Goal: Task Accomplishment & Management: Manage account settings

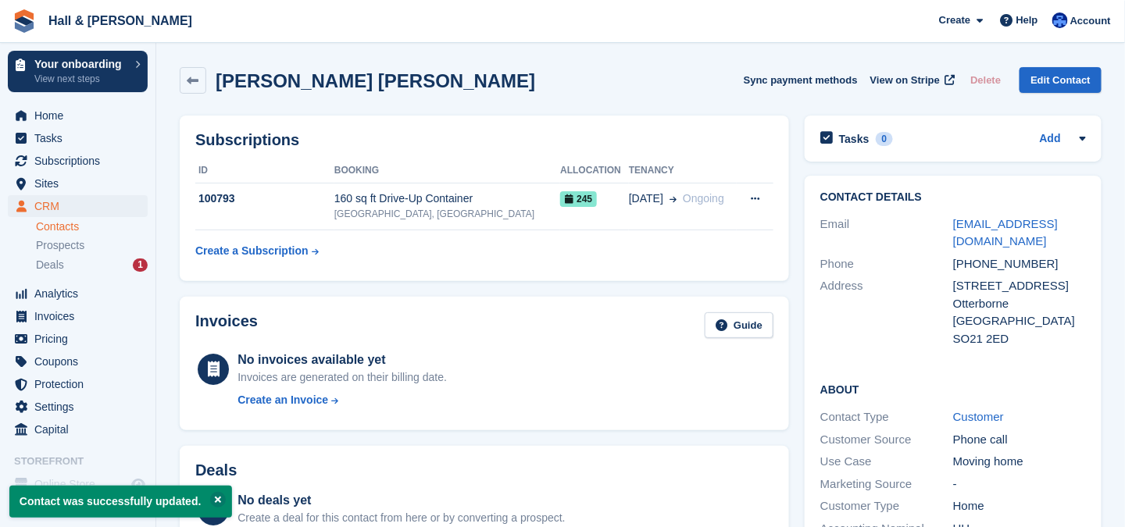
click at [55, 227] on link "Contacts" at bounding box center [92, 227] width 112 height 15
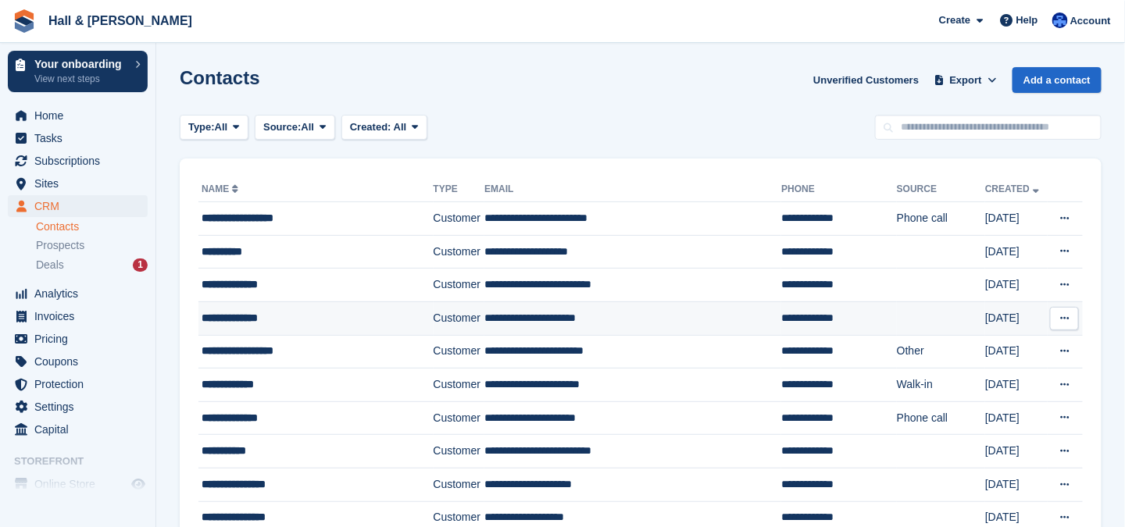
scroll to position [234, 0]
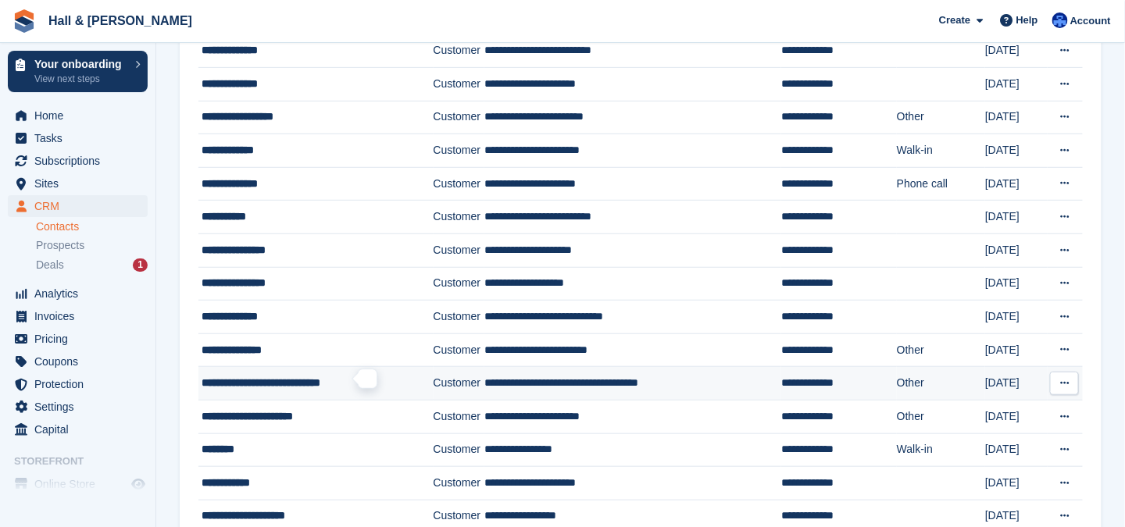
click at [302, 379] on span "**********" at bounding box center [261, 382] width 119 height 11
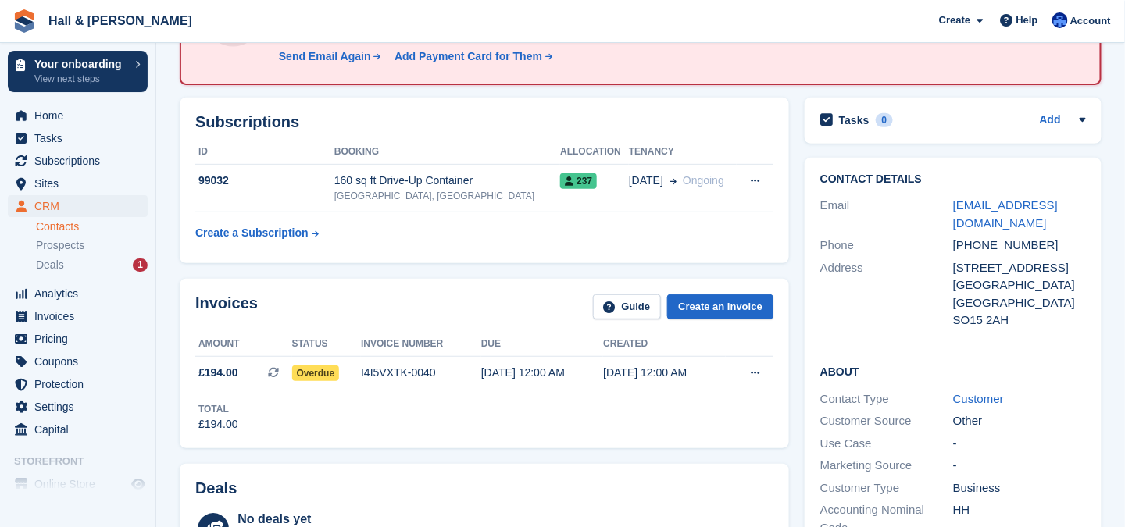
scroll to position [234, 0]
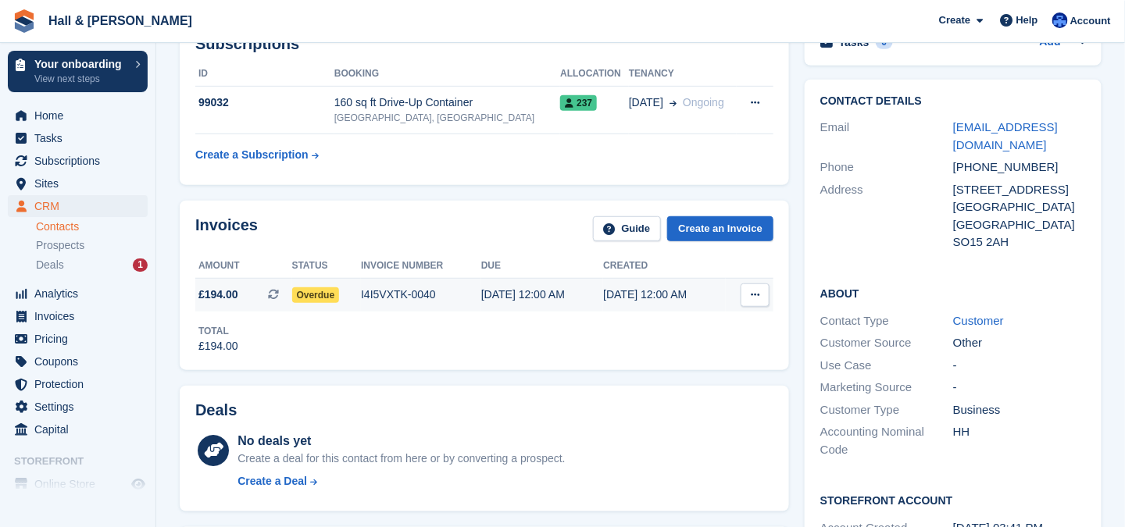
click at [760, 291] on icon at bounding box center [755, 295] width 9 height 10
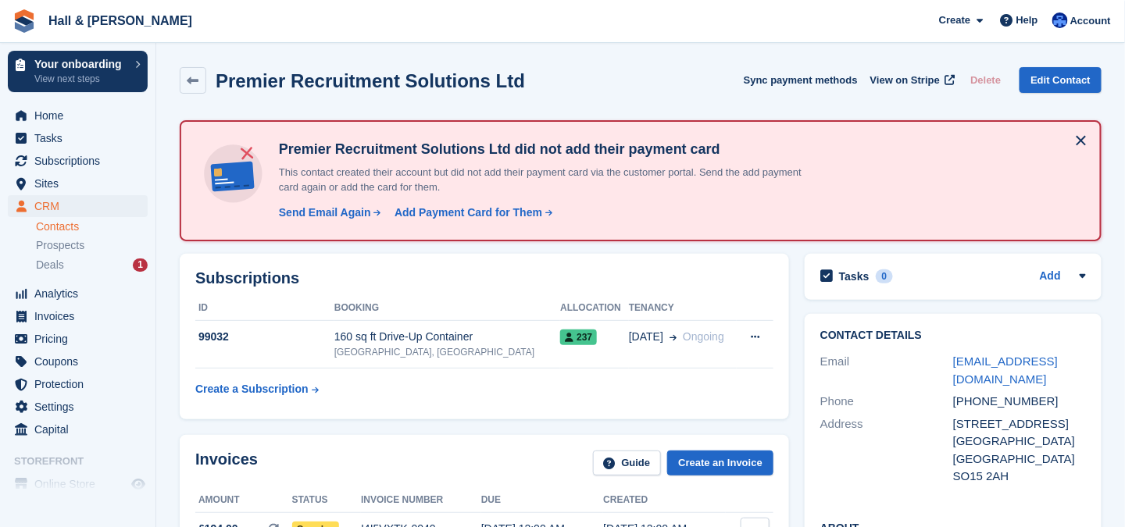
scroll to position [156, 0]
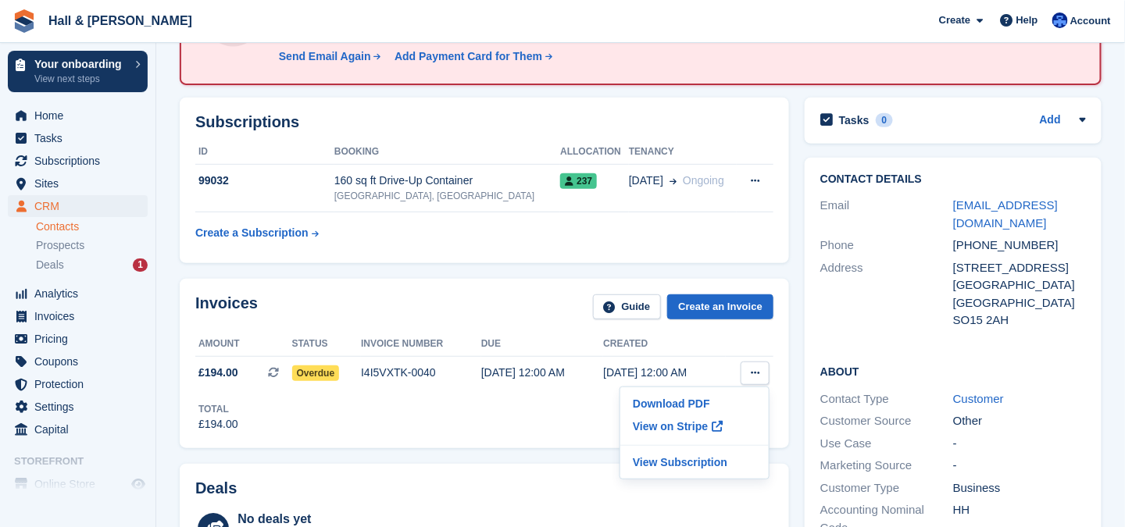
click at [436, 421] on div "Total £194.00" at bounding box center [484, 411] width 578 height 43
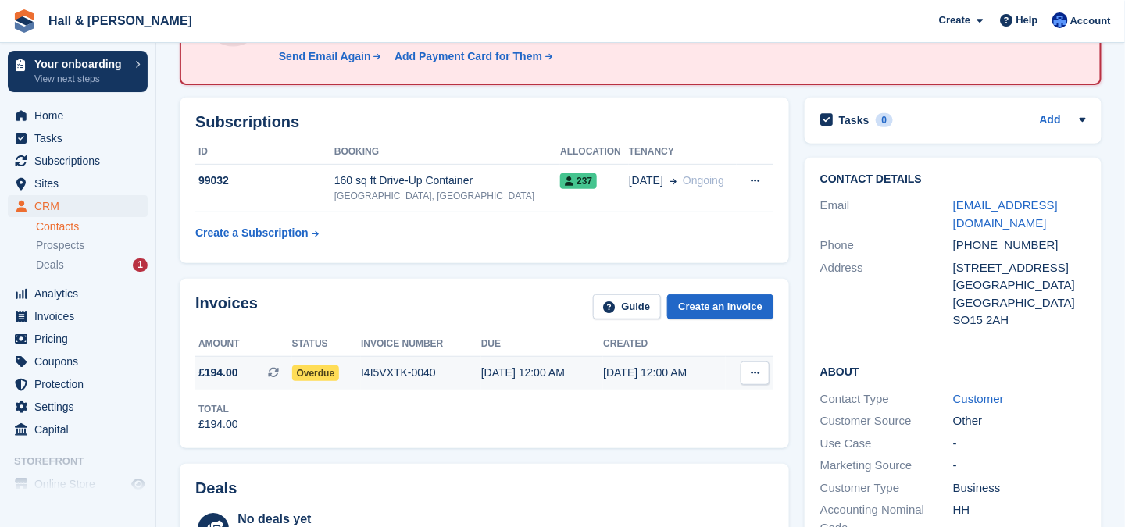
click at [324, 371] on span "Overdue" at bounding box center [316, 374] width 48 height 16
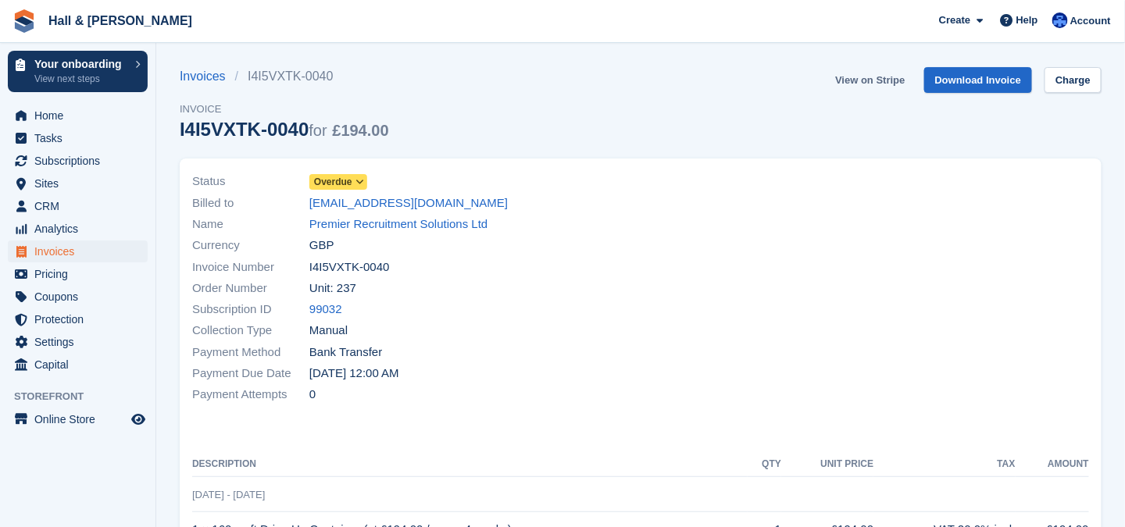
click at [862, 79] on link "View on Stripe" at bounding box center [870, 80] width 82 height 26
click at [1068, 83] on link "Charge" at bounding box center [1073, 80] width 57 height 26
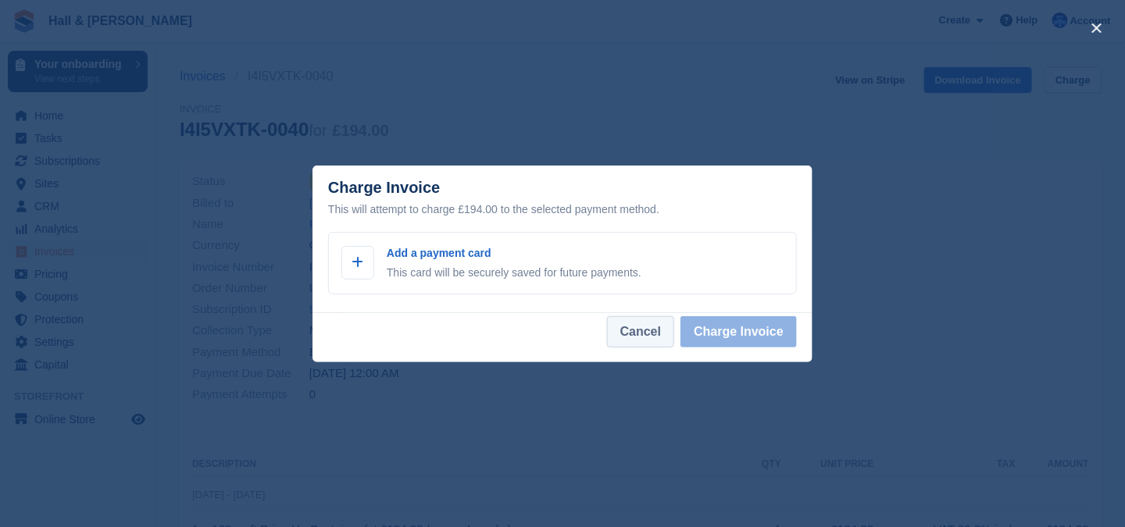
click at [655, 328] on button "Cancel" at bounding box center [640, 331] width 67 height 31
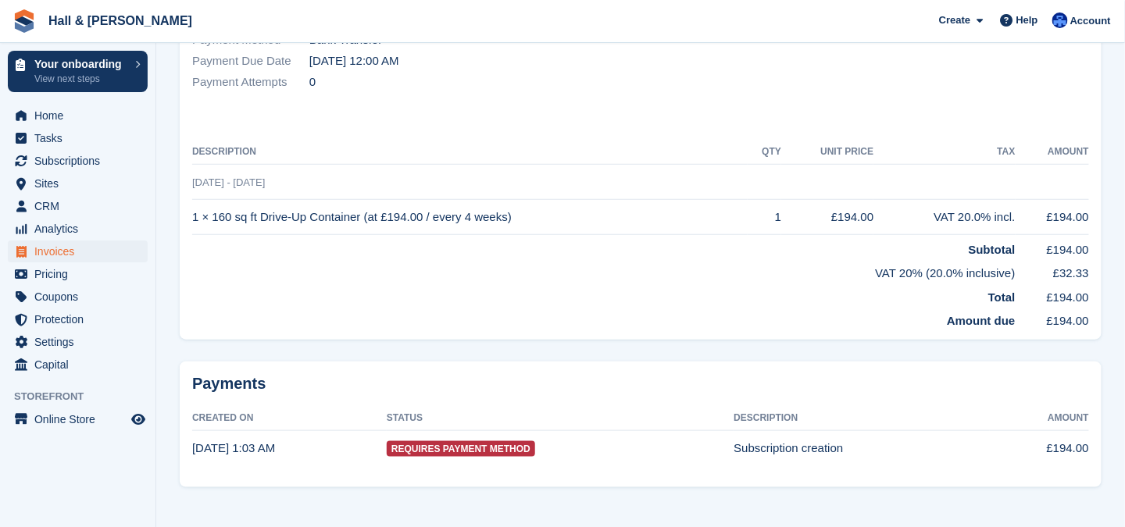
scroll to position [323, 0]
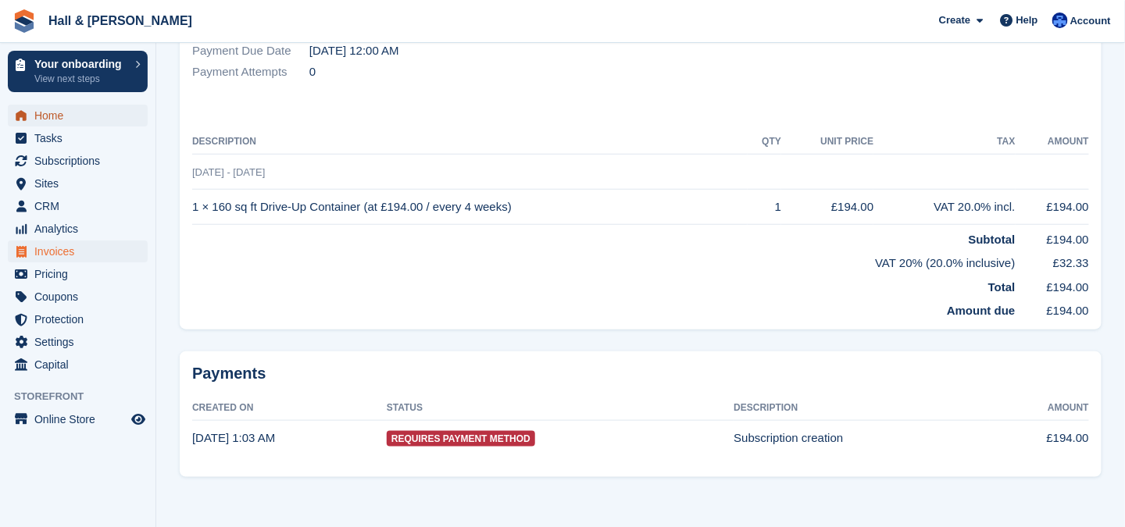
click at [47, 115] on span "Home" at bounding box center [81, 116] width 94 height 22
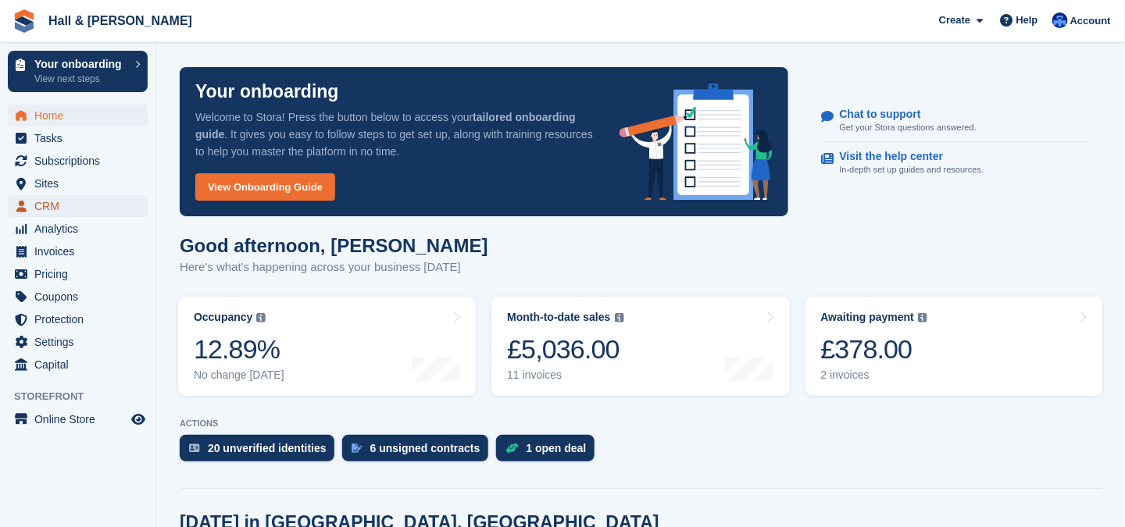
click at [47, 202] on span "CRM" at bounding box center [81, 206] width 94 height 22
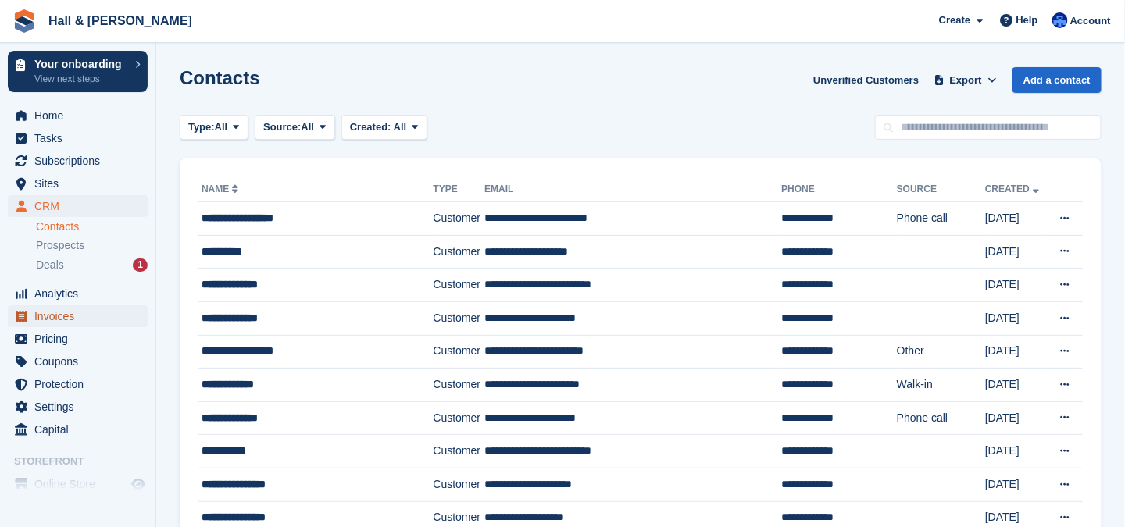
click at [46, 315] on span "Invoices" at bounding box center [81, 317] width 94 height 22
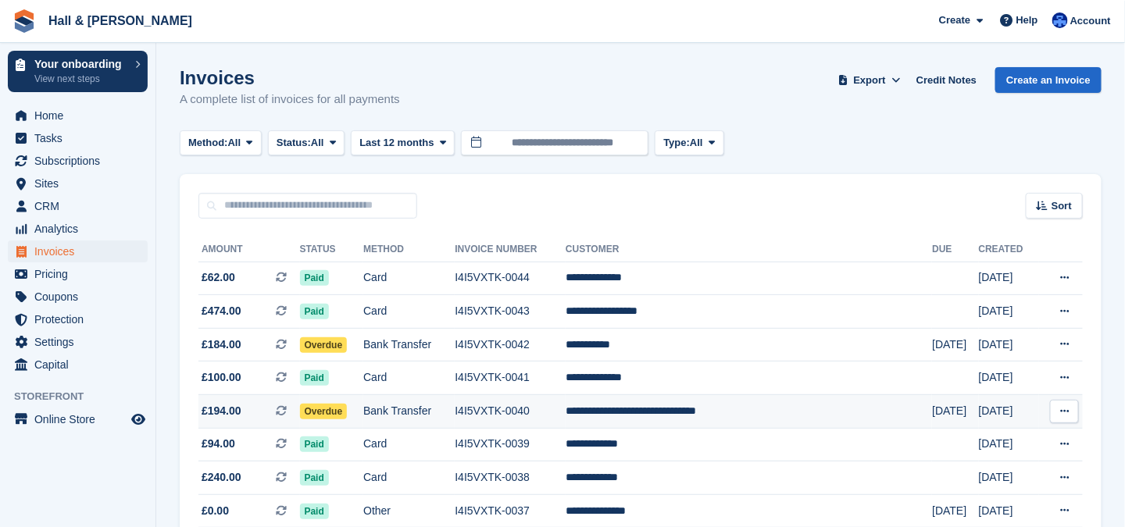
click at [345, 406] on span "Overdue" at bounding box center [324, 412] width 48 height 16
click at [1066, 410] on icon at bounding box center [1064, 411] width 9 height 10
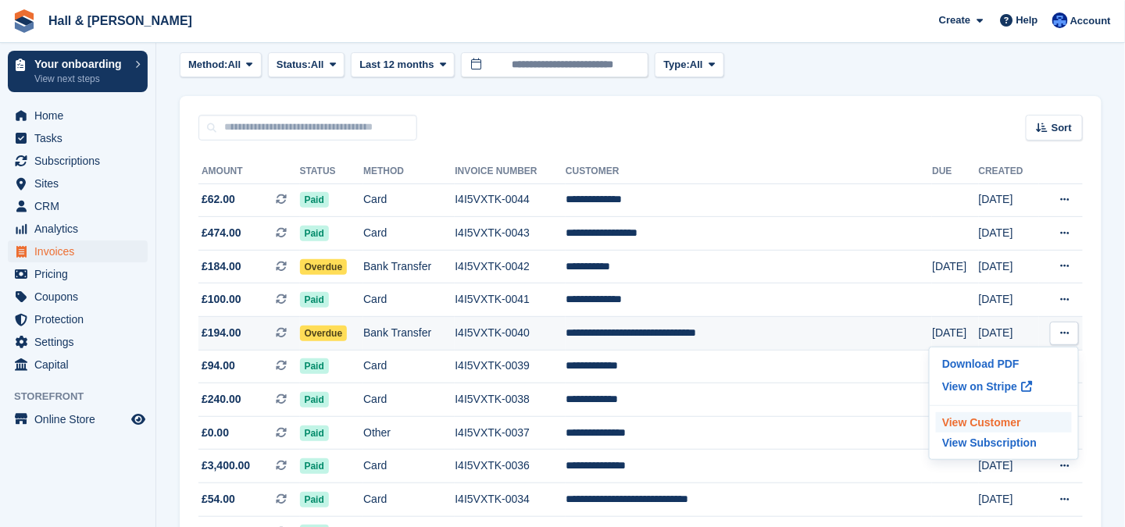
click at [960, 420] on p "View Customer" at bounding box center [1004, 423] width 136 height 20
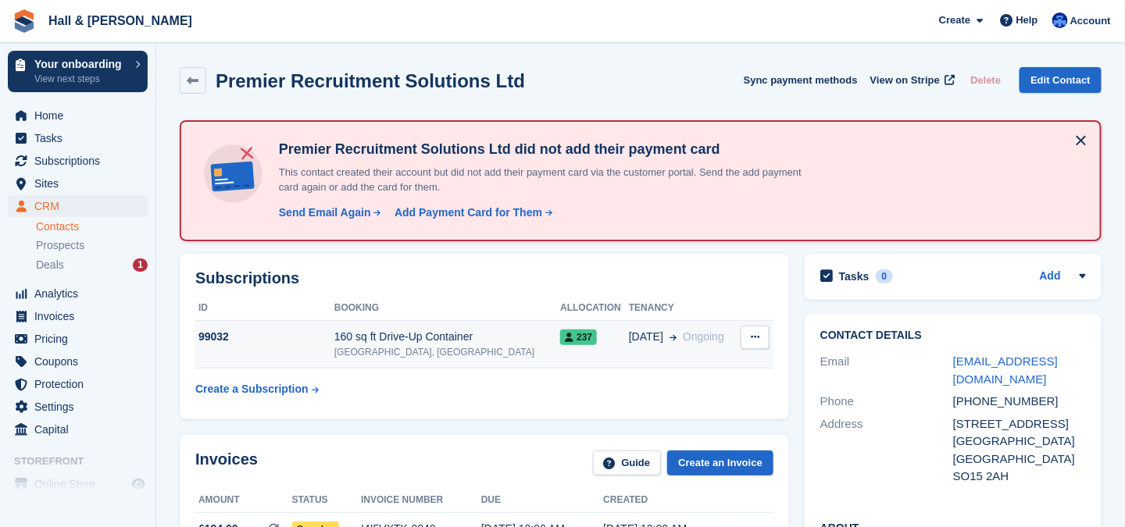
click at [755, 338] on icon at bounding box center [755, 337] width 9 height 10
click at [754, 336] on icon at bounding box center [755, 337] width 9 height 10
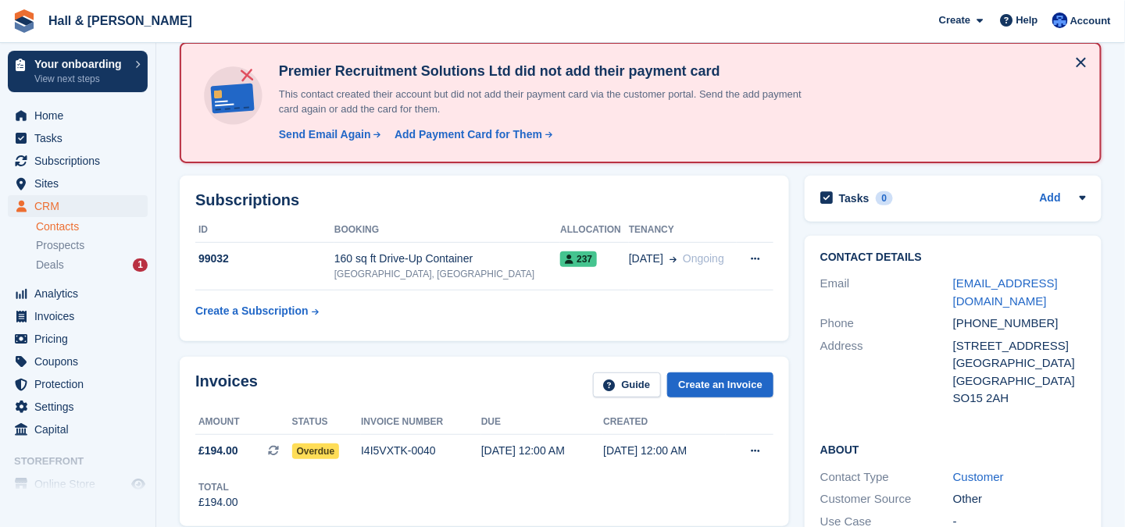
scroll to position [156, 0]
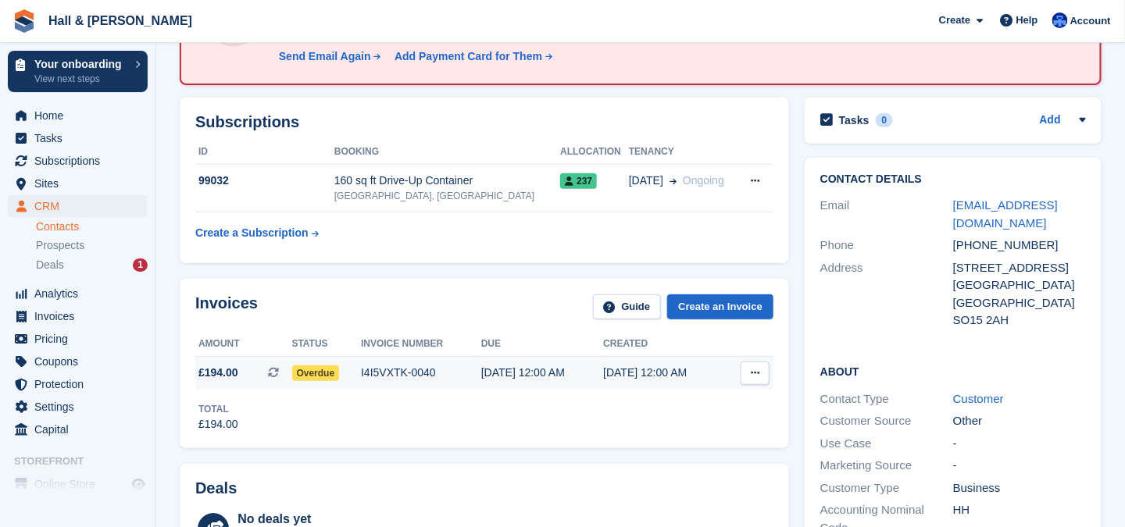
click at [762, 372] on button at bounding box center [755, 373] width 29 height 23
click at [662, 459] on p "View Subscription" at bounding box center [695, 462] width 136 height 20
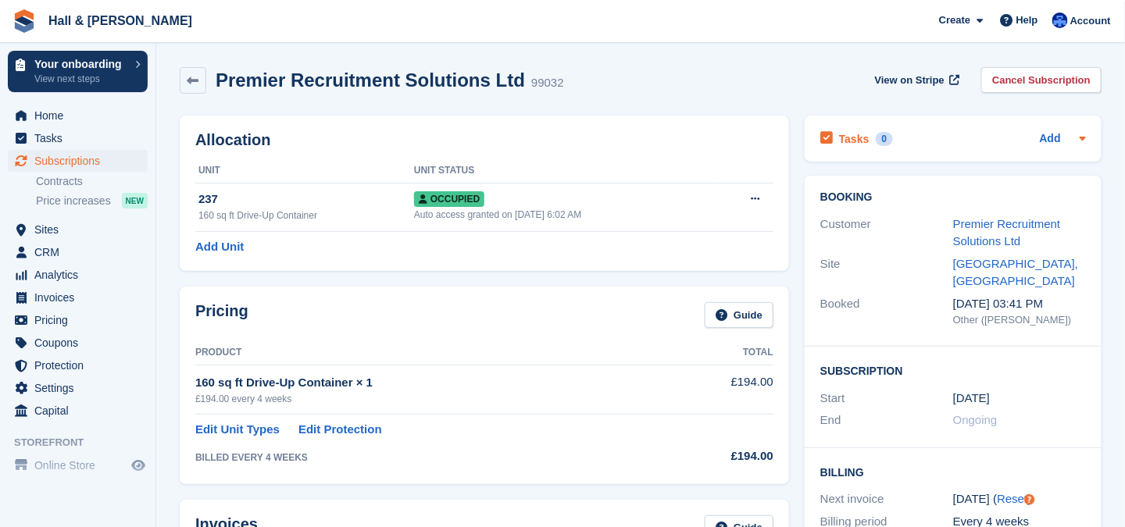
click at [1084, 138] on icon at bounding box center [1083, 139] width 6 height 4
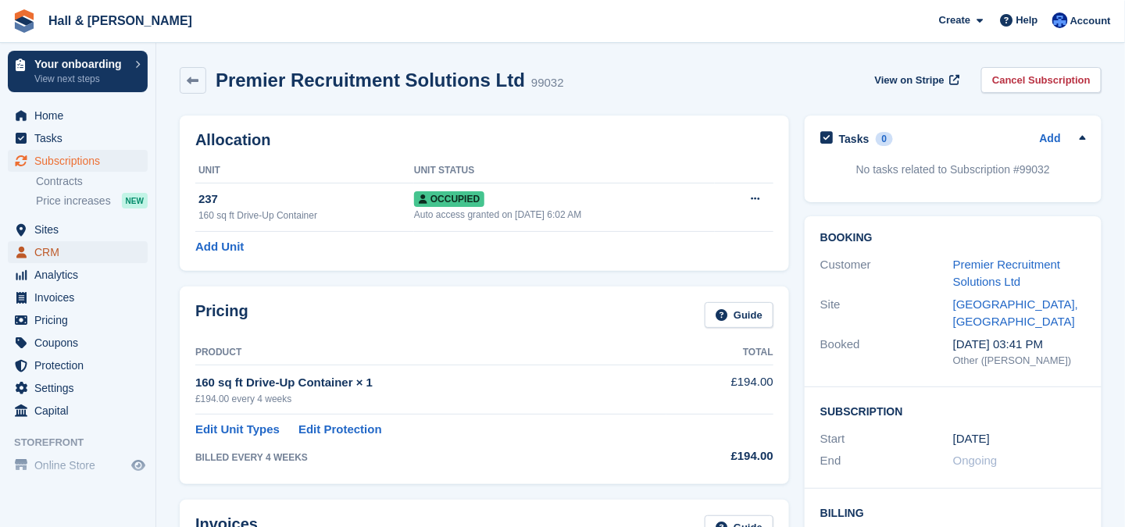
click at [60, 252] on span "CRM" at bounding box center [81, 252] width 94 height 22
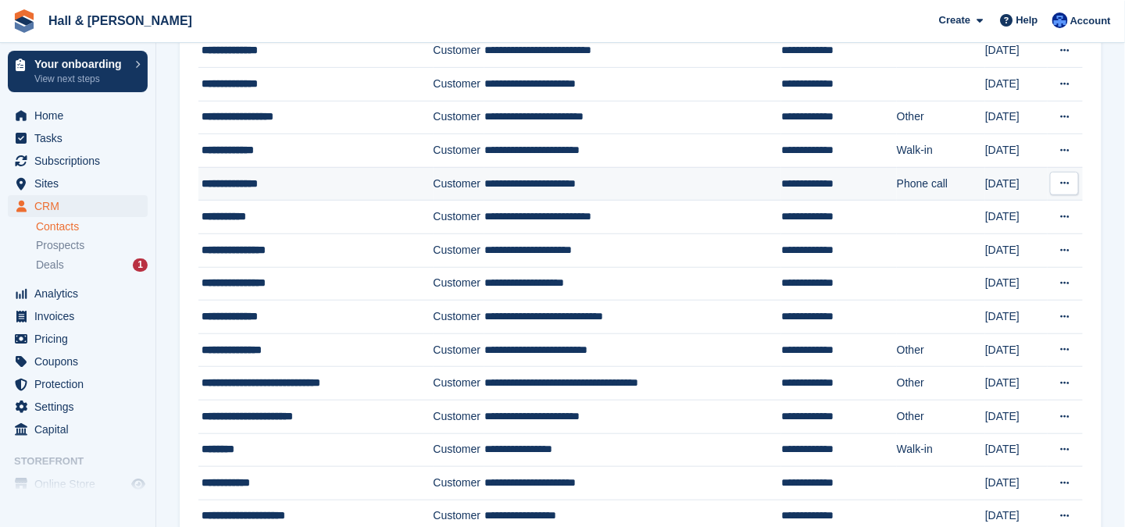
scroll to position [313, 0]
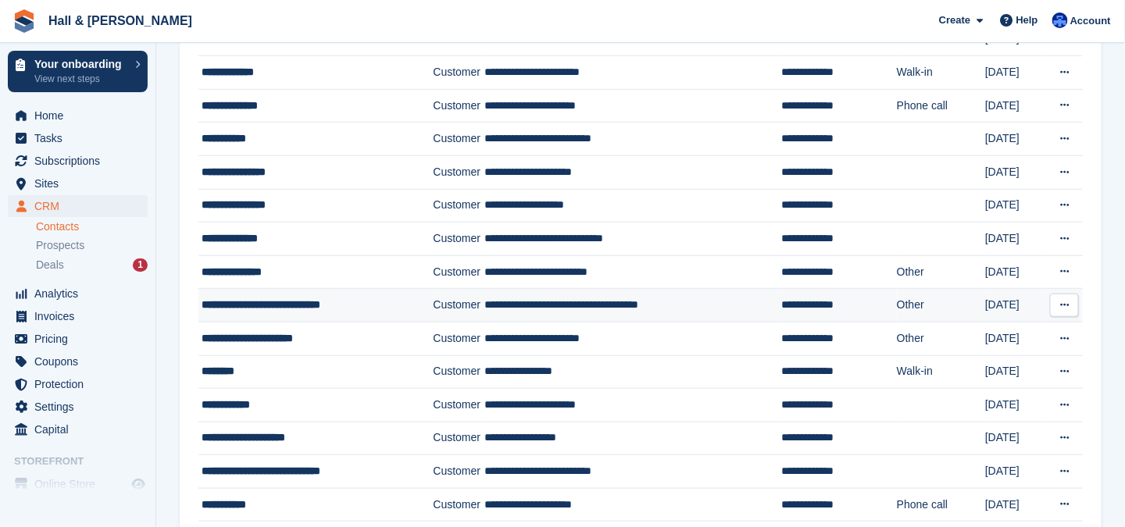
click at [235, 299] on span "**********" at bounding box center [261, 304] width 119 height 11
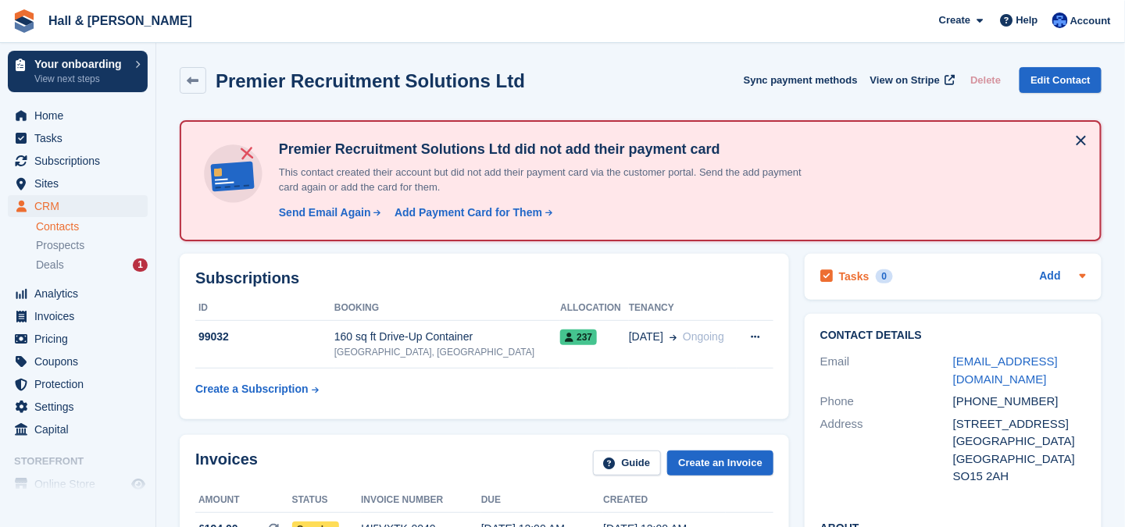
click at [1084, 277] on icon at bounding box center [1083, 276] width 6 height 4
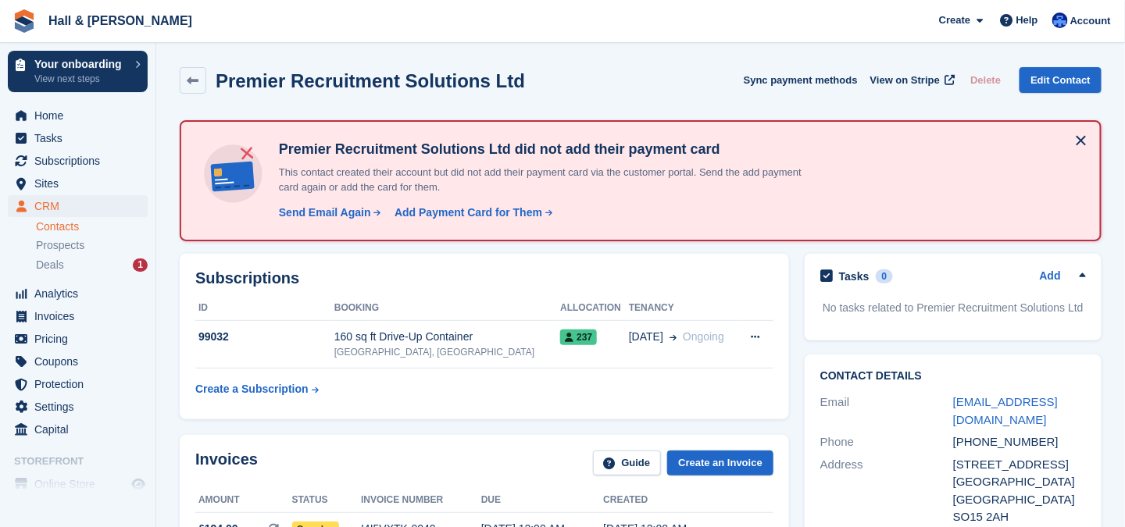
click at [1084, 277] on icon at bounding box center [1083, 275] width 6 height 4
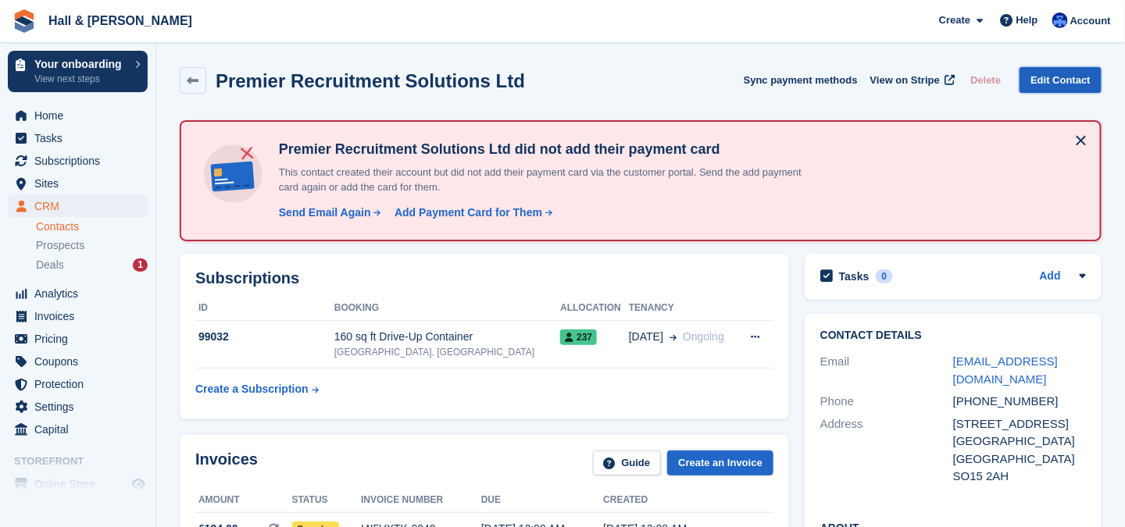
click at [1045, 77] on link "Edit Contact" at bounding box center [1061, 80] width 82 height 26
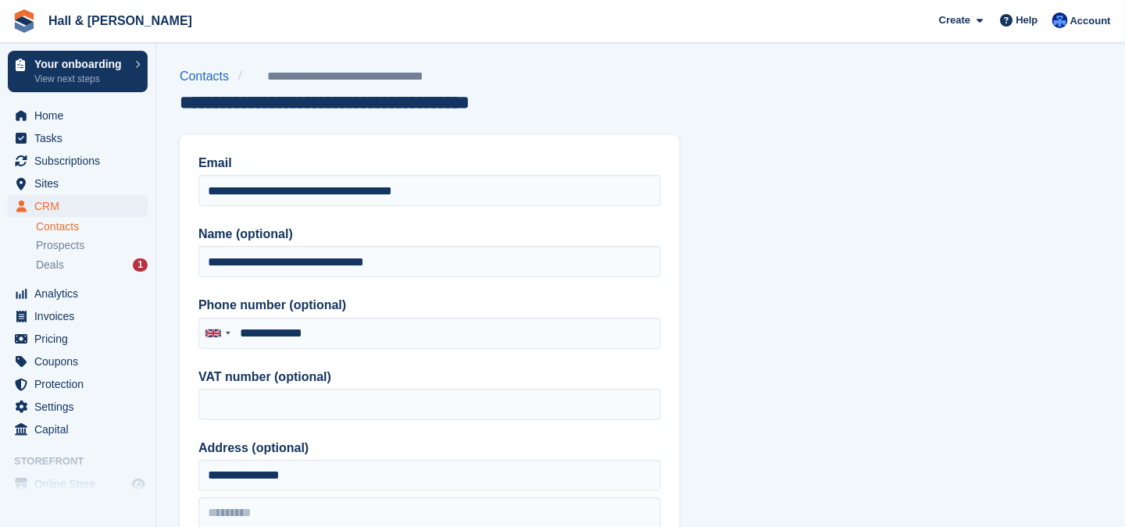
type input "**********"
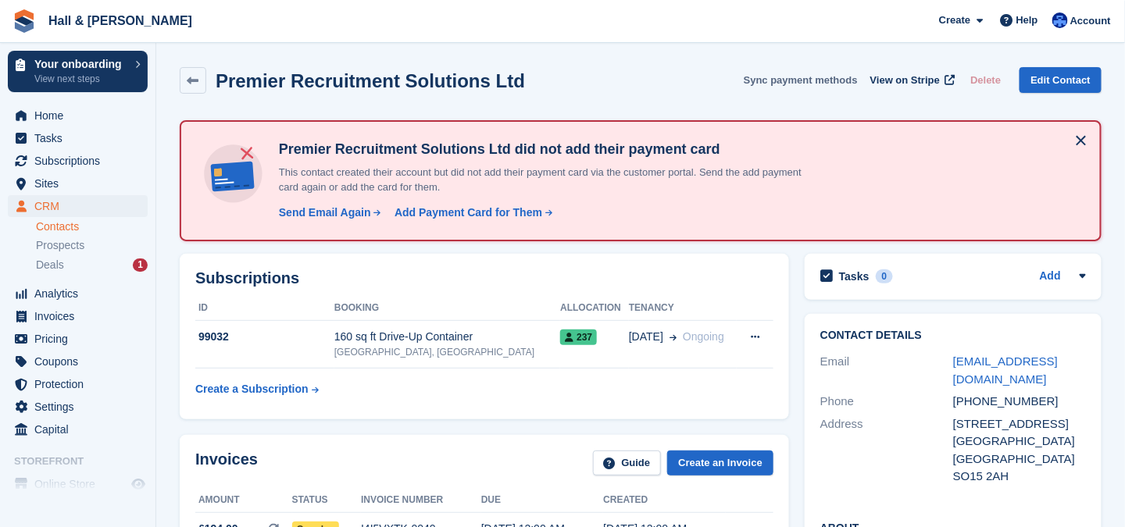
click at [770, 78] on button "Sync payment methods" at bounding box center [801, 80] width 114 height 26
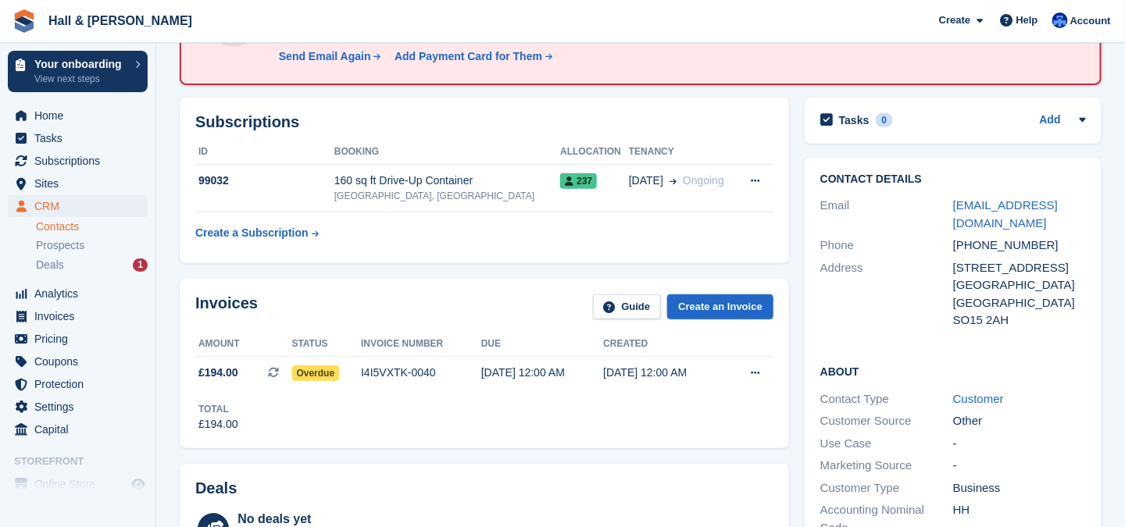
scroll to position [234, 0]
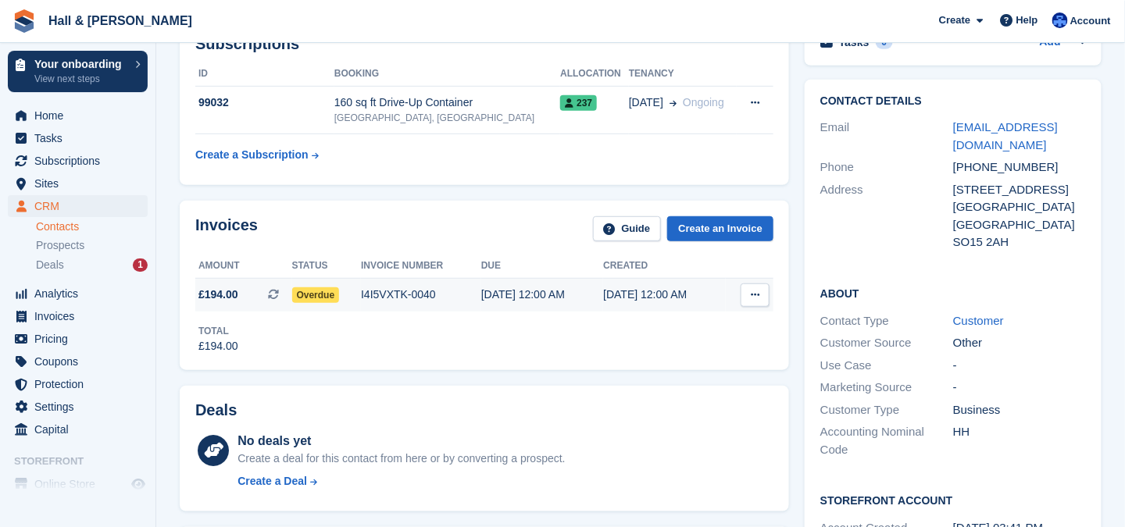
click at [754, 294] on icon at bounding box center [755, 295] width 9 height 10
click at [664, 381] on p "View Subscription" at bounding box center [695, 384] width 136 height 20
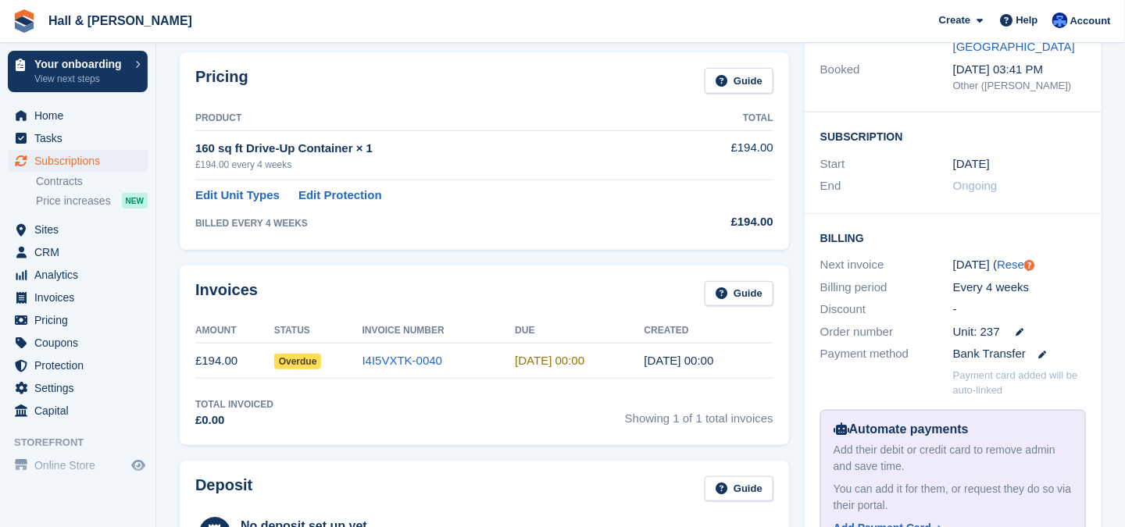
scroll to position [313, 0]
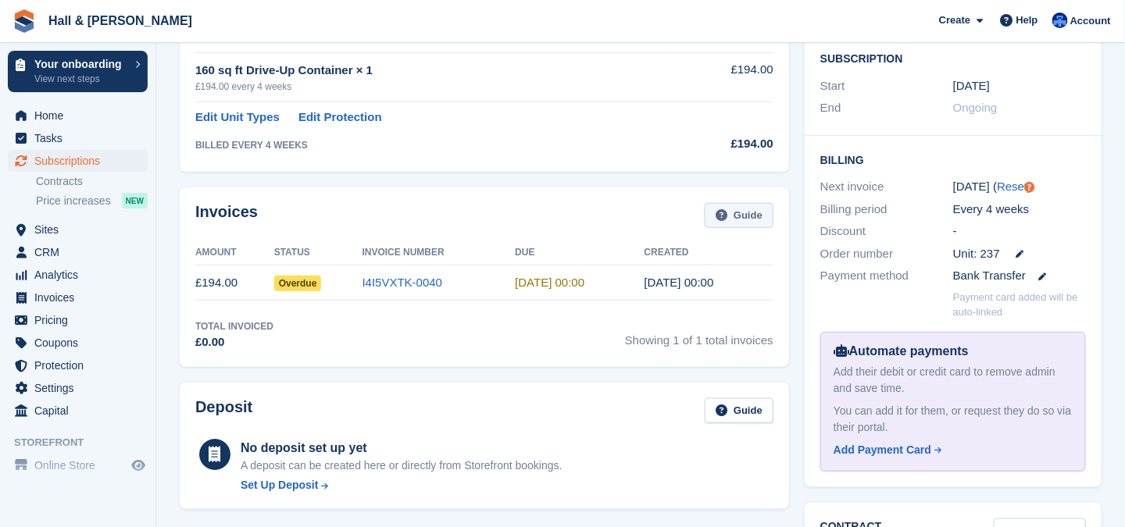
click at [749, 213] on link "Guide" at bounding box center [739, 216] width 69 height 26
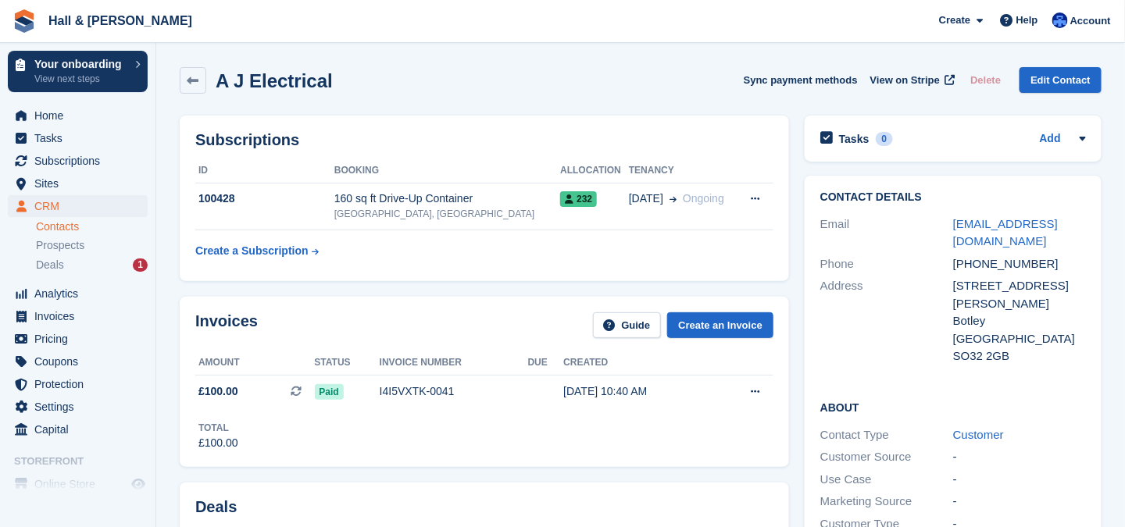
click at [60, 225] on link "Contacts" at bounding box center [92, 227] width 112 height 15
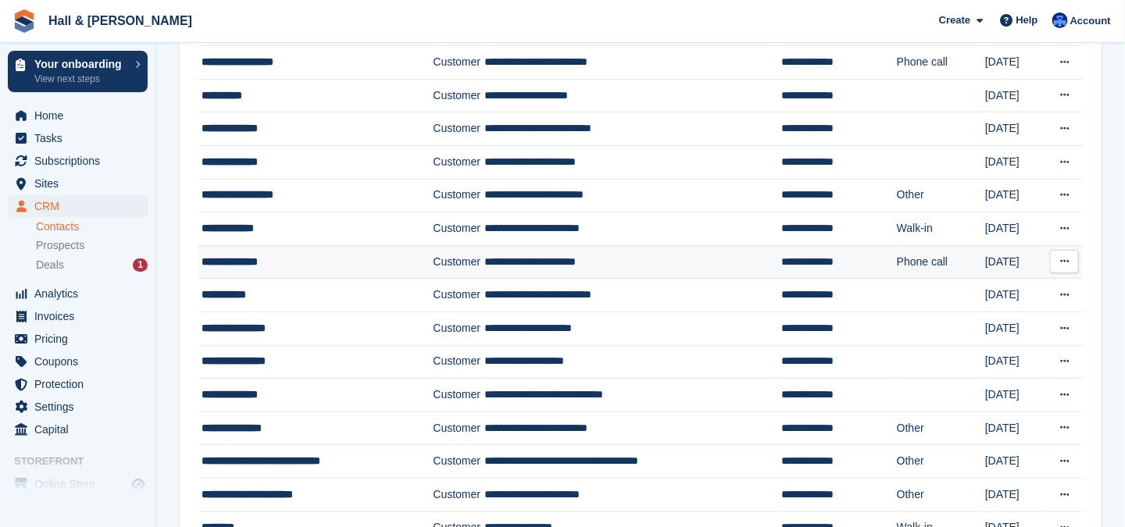
scroll to position [234, 0]
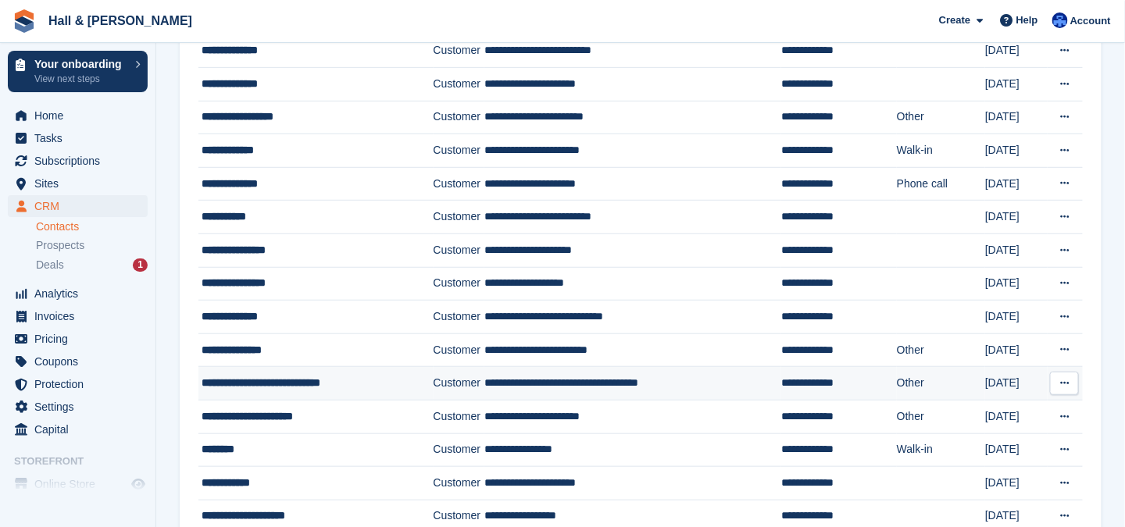
click at [255, 377] on span "**********" at bounding box center [261, 382] width 119 height 11
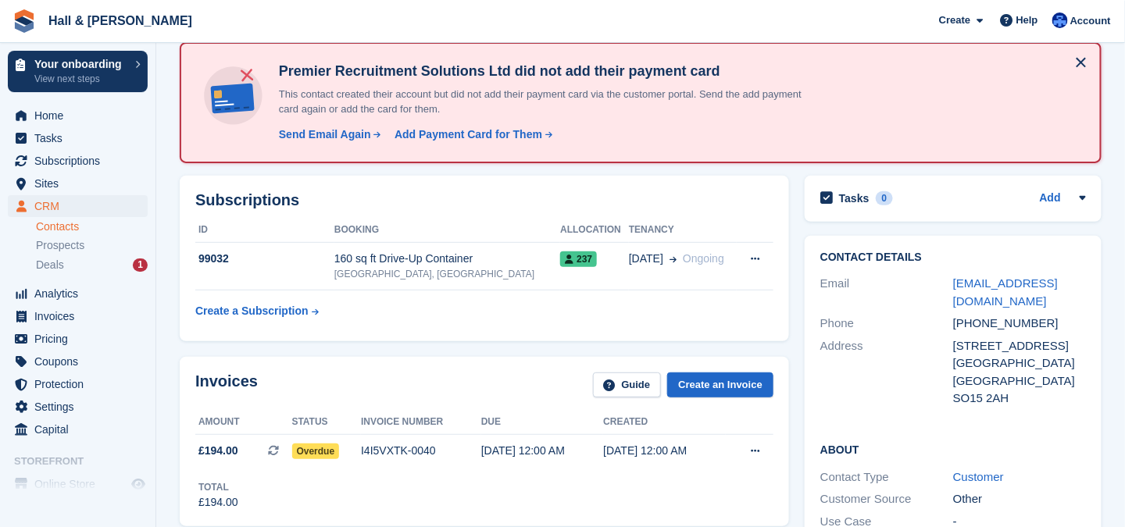
scroll to position [156, 0]
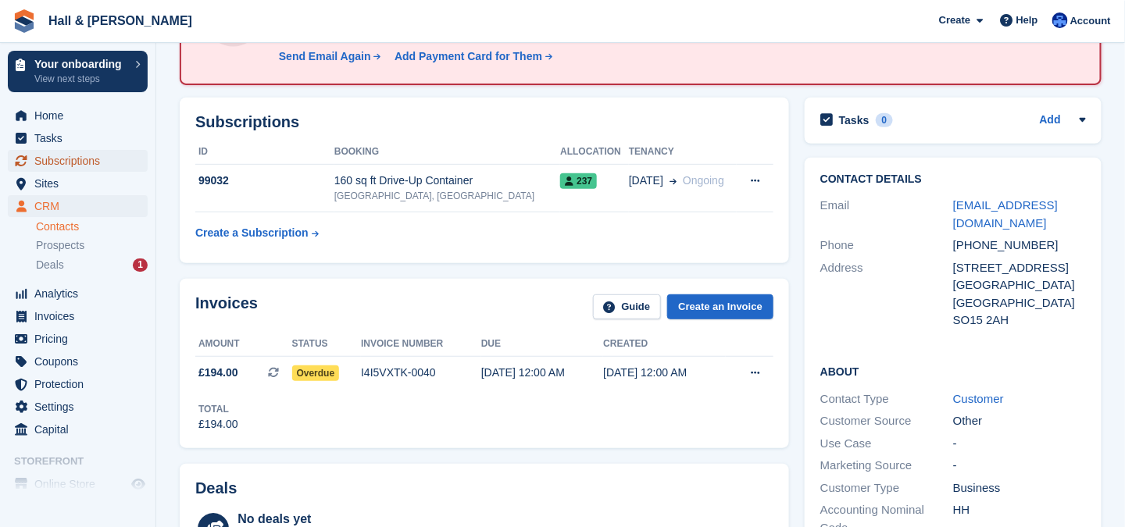
click at [80, 163] on span "Subscriptions" at bounding box center [81, 161] width 94 height 22
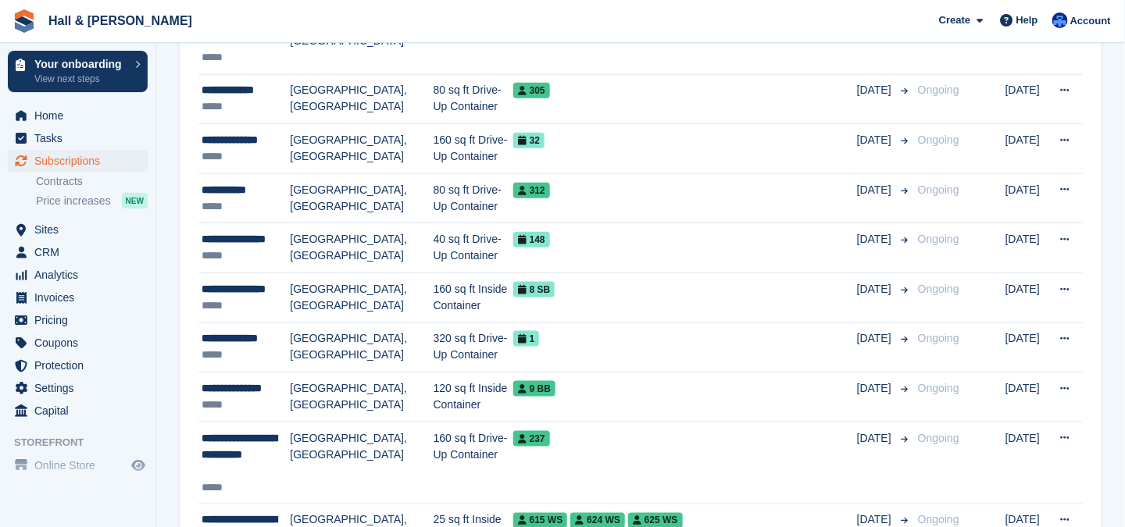
scroll to position [547, 0]
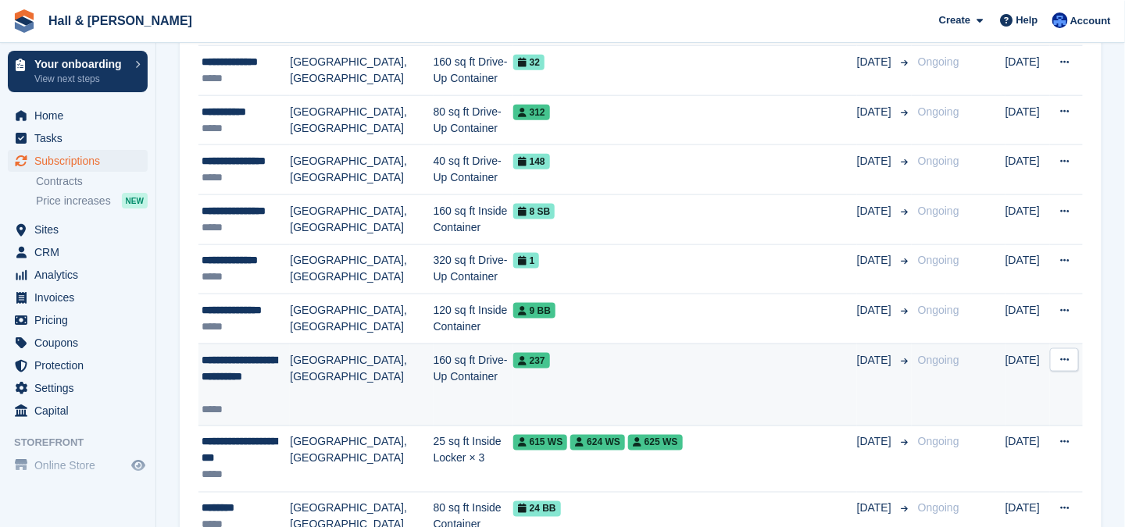
click at [214, 361] on span "**********" at bounding box center [239, 368] width 75 height 27
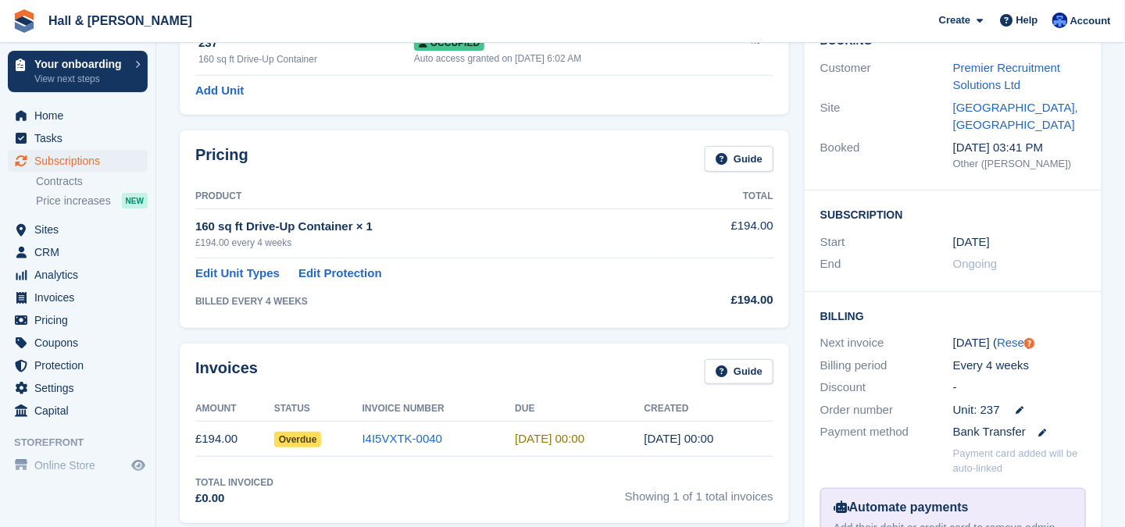
scroll to position [234, 0]
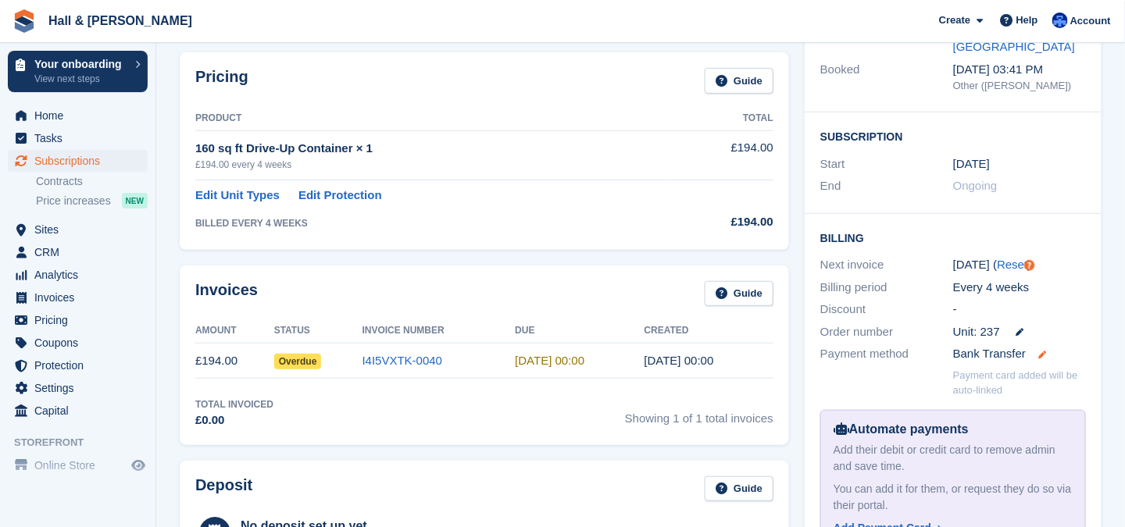
click at [1039, 351] on icon at bounding box center [1043, 355] width 8 height 8
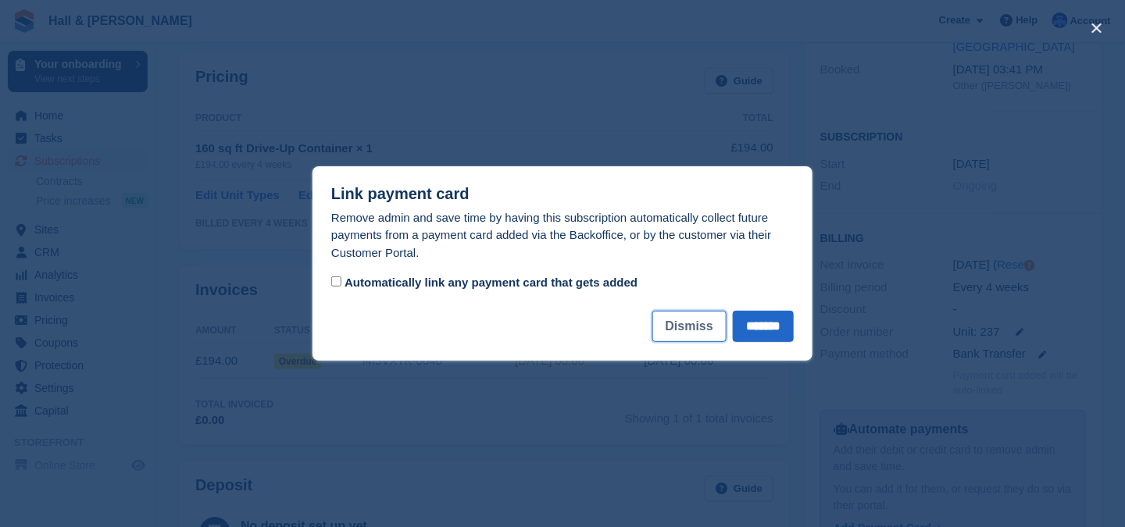
click at [666, 327] on button "Dismiss" at bounding box center [689, 326] width 74 height 31
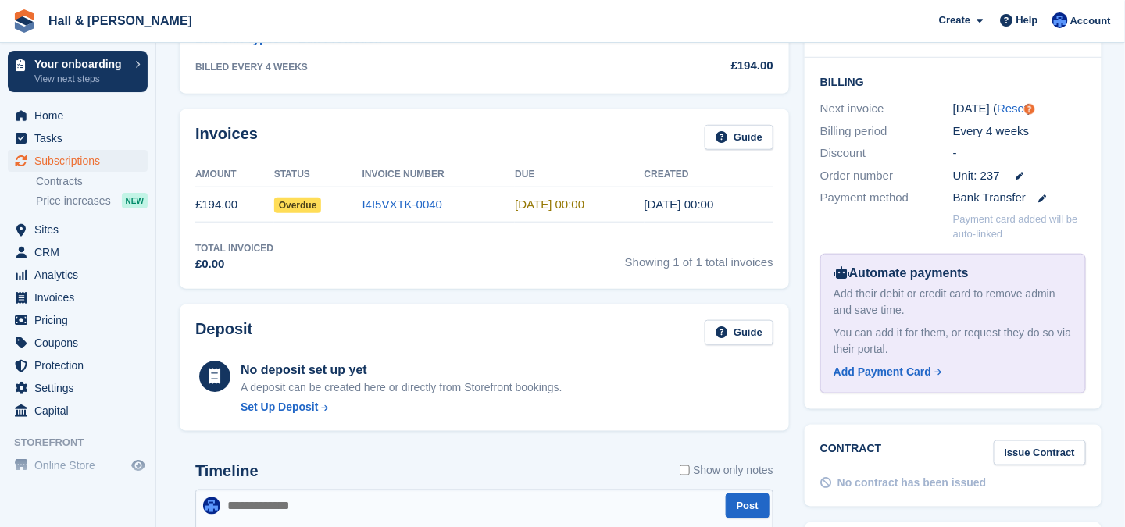
scroll to position [313, 0]
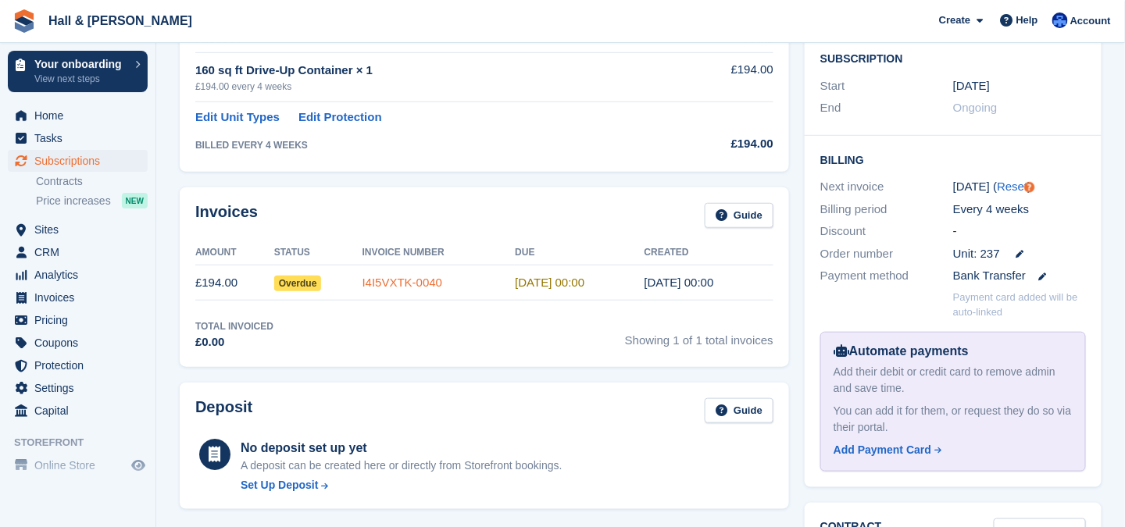
click at [397, 282] on link "I4I5VXTK-0040" at bounding box center [403, 282] width 80 height 13
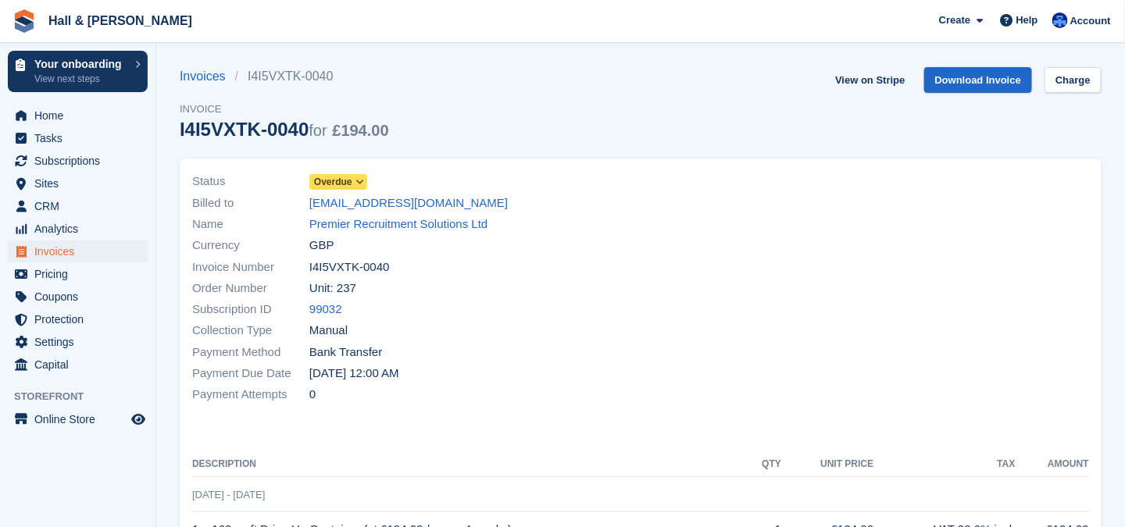
click at [360, 181] on icon at bounding box center [360, 181] width 9 height 9
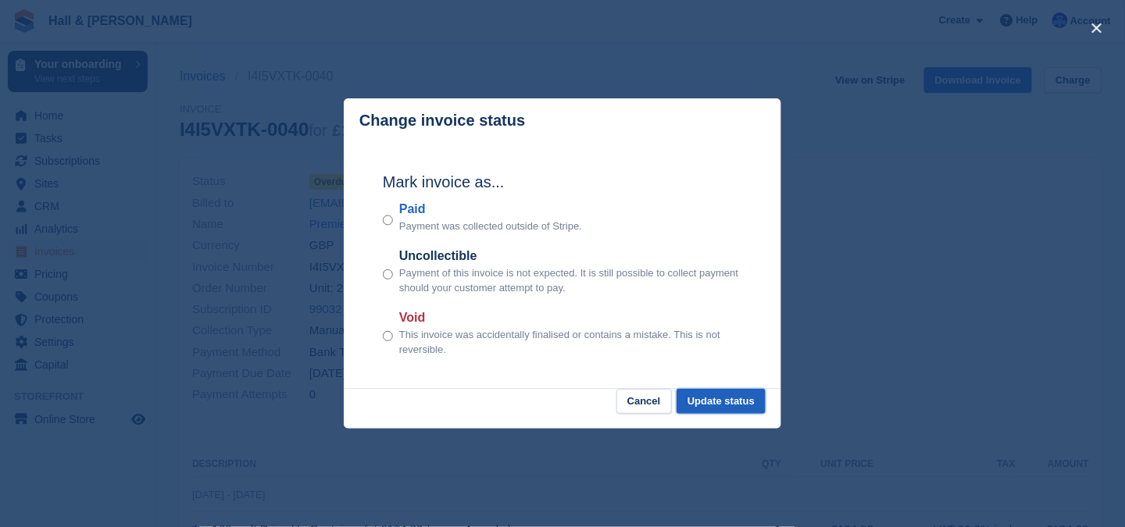
click at [720, 400] on button "Update status" at bounding box center [721, 402] width 89 height 26
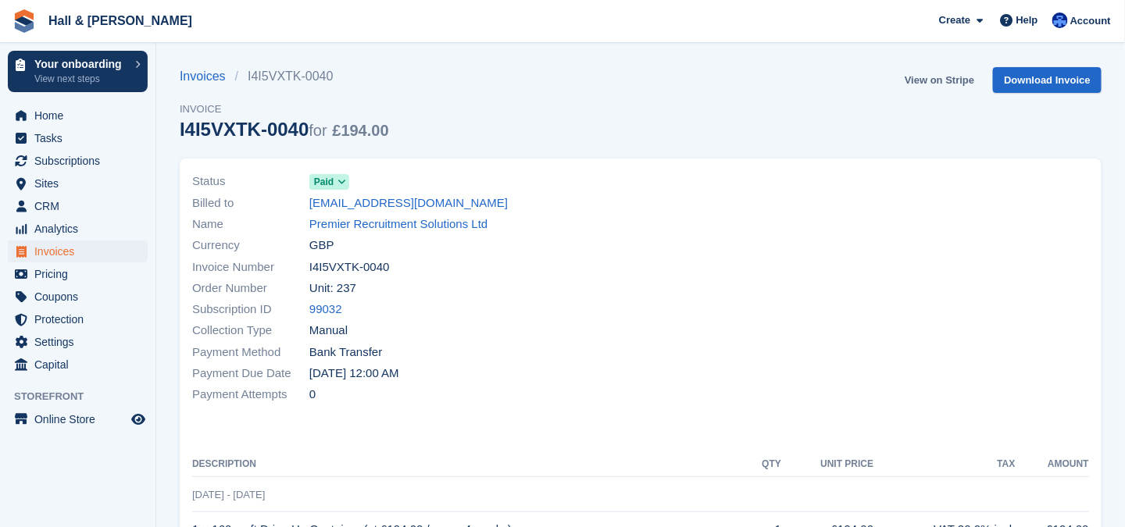
click at [925, 80] on link "View on Stripe" at bounding box center [940, 80] width 82 height 26
